Goal: Contribute content

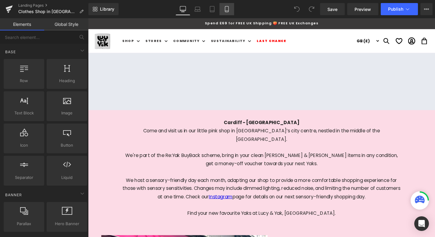
drag, startPoint x: 0, startPoint y: 0, endPoint x: 98, endPoint y: 109, distance: 146.7
click at [226, 12] on icon at bounding box center [227, 9] width 6 height 6
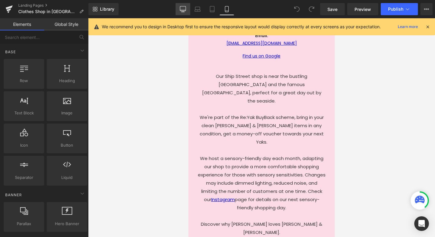
click at [183, 10] on icon at bounding box center [183, 9] width 6 height 6
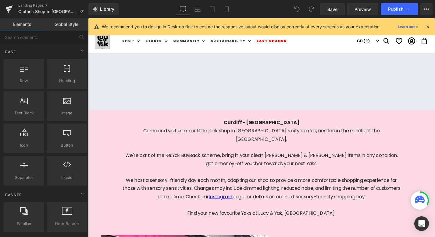
click at [305, 187] on p "We host a sensory-friendly day each month, adapting our shop to provide a more …" at bounding box center [273, 200] width 296 height 26
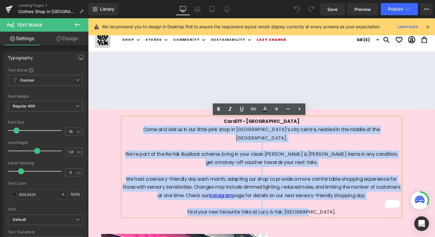
scroll to position [1, 0]
drag, startPoint x: 340, startPoint y: 217, endPoint x: 172, endPoint y: 126, distance: 191.4
click at [172, 126] on div "Cardiff - Royal Arcade Come and visit us in our little pink shop in Cardiff’s c…" at bounding box center [273, 176] width 296 height 105
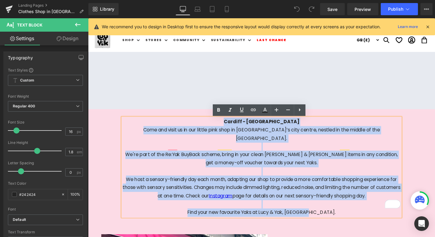
scroll to position [0, 0]
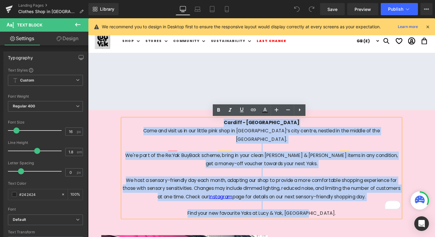
copy div "Cardiff - Royal Arcade Come and visit us in our little pink shop in Cardiff’s c…"
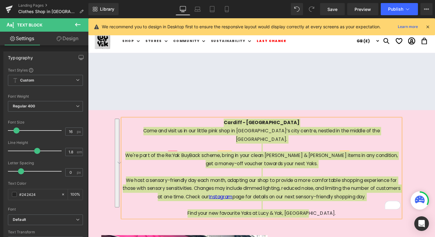
drag, startPoint x: 227, startPoint y: 7, endPoint x: 231, endPoint y: 25, distance: 18.3
click at [227, 7] on icon at bounding box center [227, 9] width 6 height 6
type input "100"
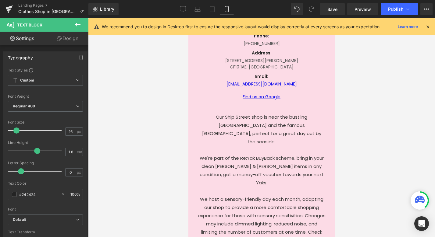
scroll to position [279, 0]
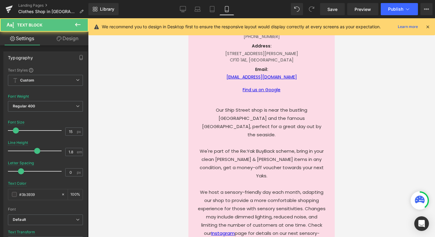
click at [267, 139] on p at bounding box center [261, 143] width 128 height 8
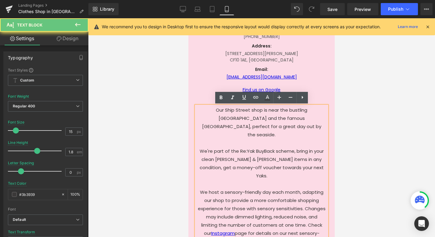
click at [267, 126] on p "Our Ship Street shop is near the bustling Brighton Beach and the famous Brighto…" at bounding box center [261, 122] width 128 height 33
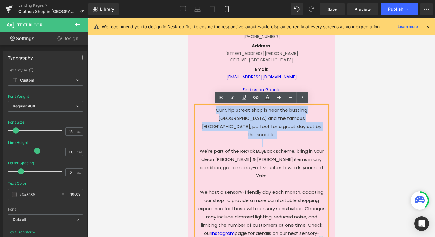
click at [267, 126] on p "Our Ship Street shop is near the bustling Brighton Beach and the famous Brighto…" at bounding box center [261, 122] width 128 height 33
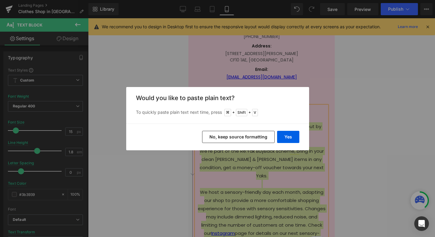
click at [255, 138] on button "No, keep source formatting" at bounding box center [238, 137] width 73 height 12
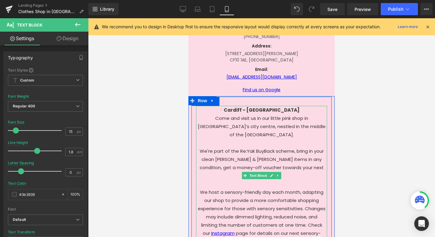
click at [271, 109] on span "Cardiff - [GEOGRAPHIC_DATA]" at bounding box center [262, 110] width 76 height 6
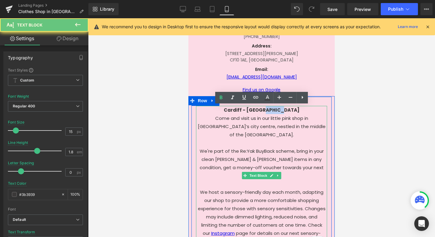
click at [271, 109] on span "Cardiff - [GEOGRAPHIC_DATA]" at bounding box center [262, 110] width 76 height 6
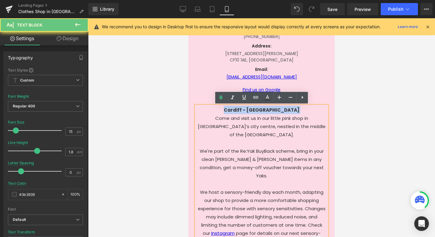
click at [271, 109] on span "Cardiff - [GEOGRAPHIC_DATA]" at bounding box center [262, 110] width 76 height 6
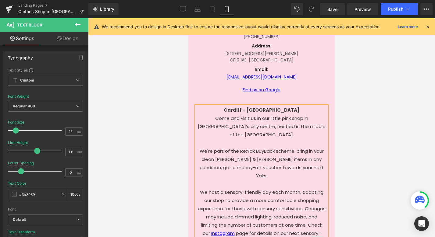
scroll to position [270, 0]
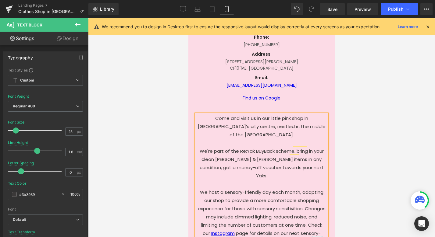
click at [354, 111] on div at bounding box center [261, 127] width 347 height 219
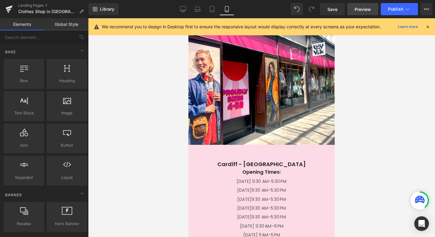
scroll to position [64, 0]
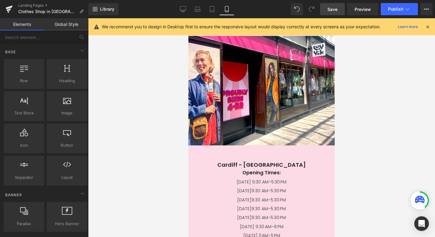
click at [331, 12] on span "Save" at bounding box center [332, 9] width 10 height 6
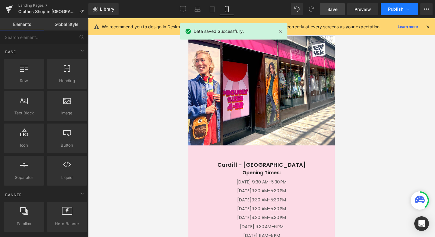
click at [391, 9] on span "Publish" at bounding box center [395, 9] width 15 height 5
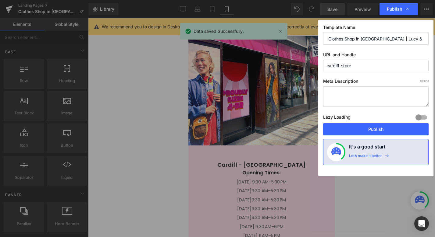
click at [0, 0] on button "Publish" at bounding box center [0, 0] width 0 height 0
